Goal: Find specific page/section: Find specific page/section

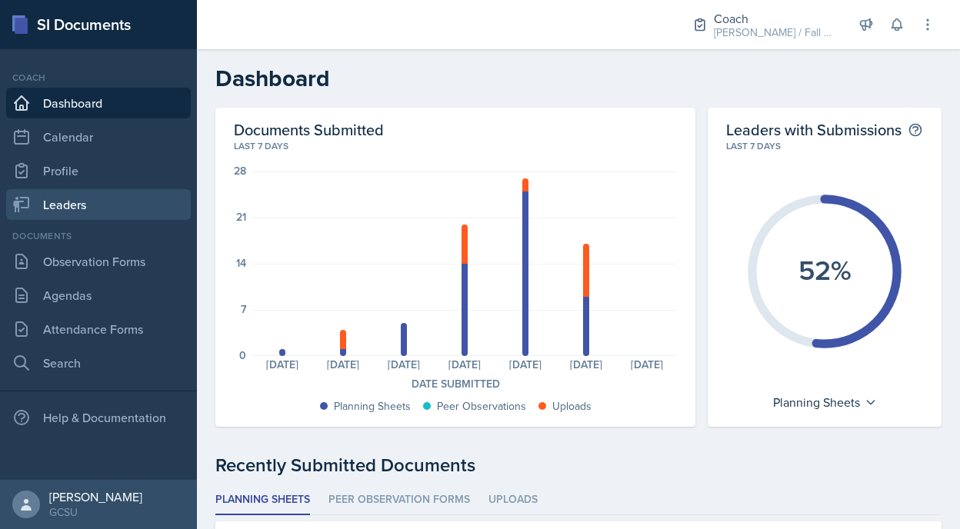
click at [83, 205] on link "Leaders" at bounding box center [98, 204] width 185 height 31
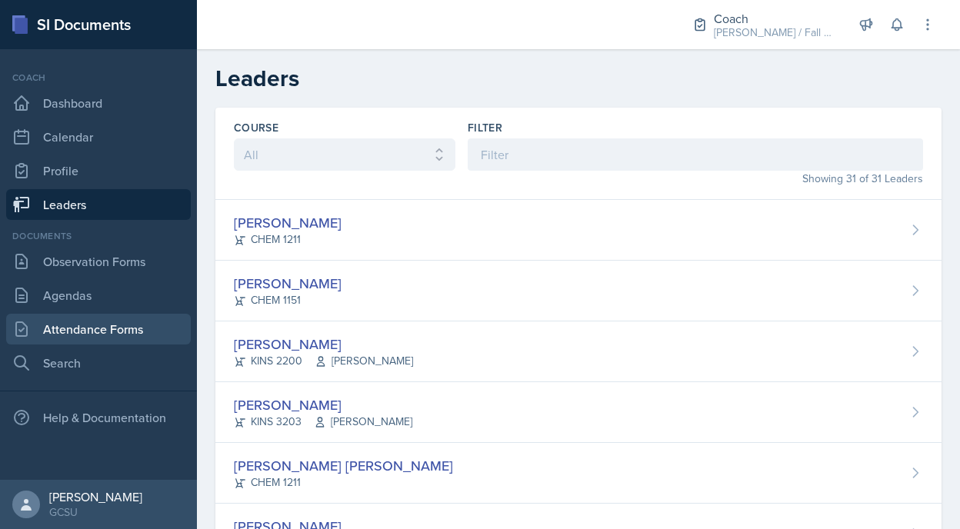
click at [121, 320] on link "Attendance Forms" at bounding box center [98, 329] width 185 height 31
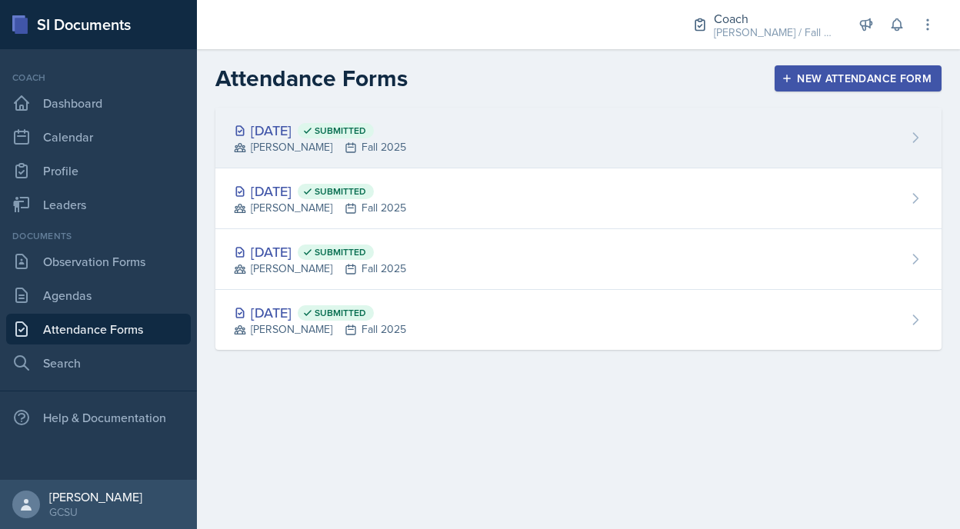
click at [337, 110] on div "[DATE] Submitted [PERSON_NAME] Fall 2025" at bounding box center [578, 138] width 726 height 61
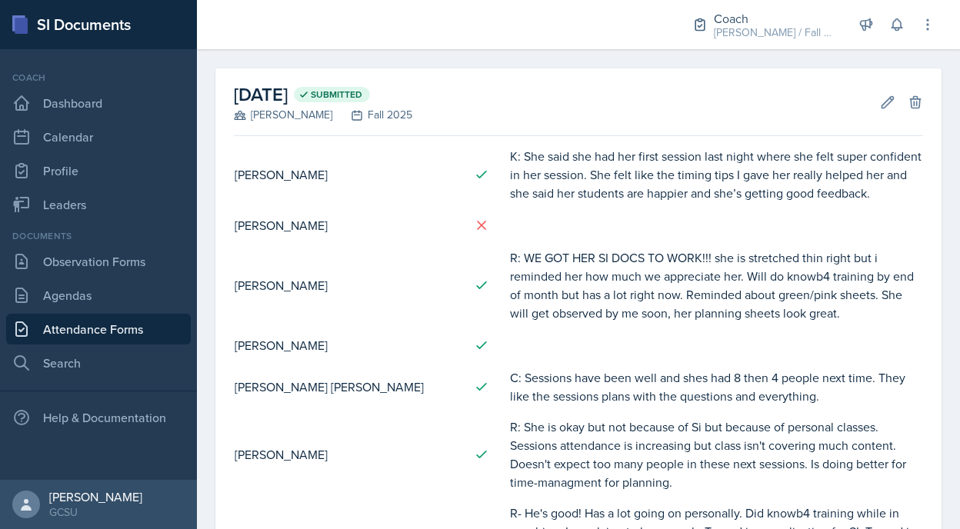
scroll to position [60, 0]
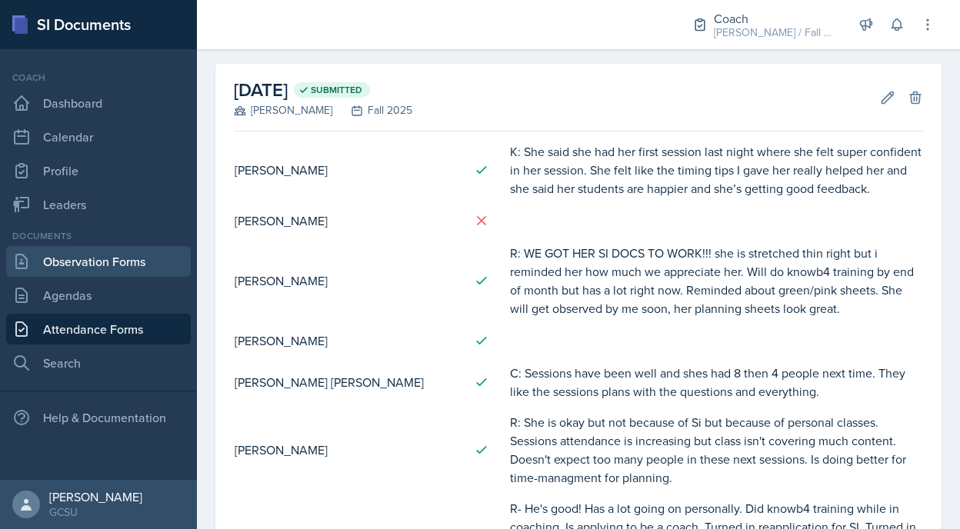
click at [106, 265] on link "Observation Forms" at bounding box center [98, 261] width 185 height 31
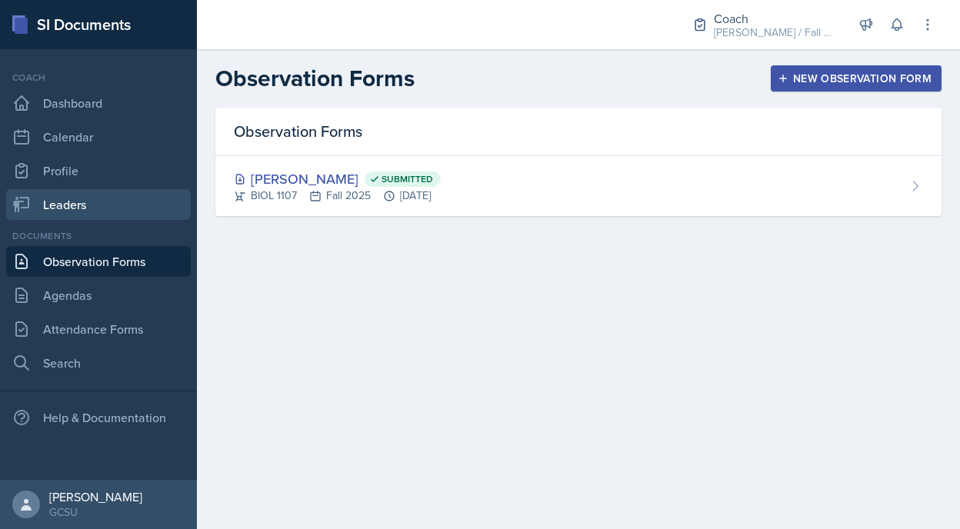
click at [131, 215] on link "Leaders" at bounding box center [98, 204] width 185 height 31
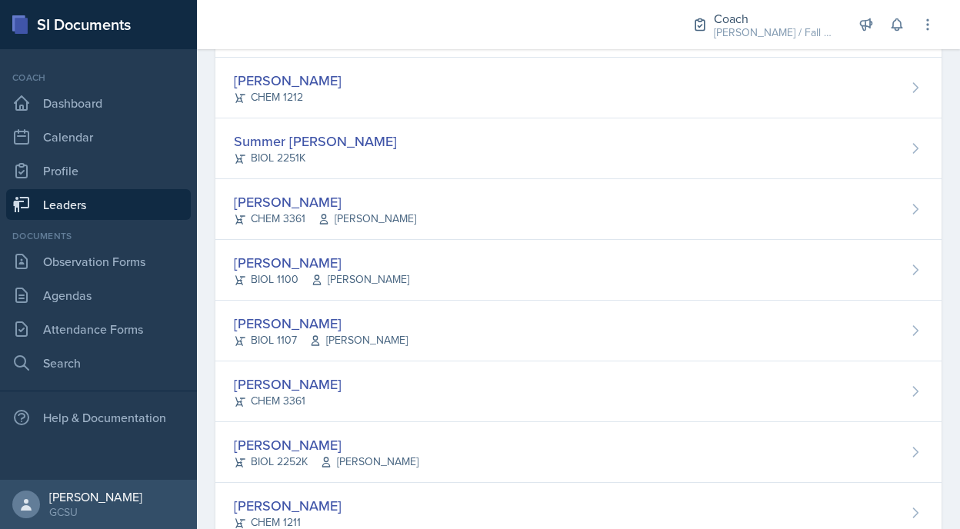
scroll to position [1590, 0]
